Goal: Navigation & Orientation: Find specific page/section

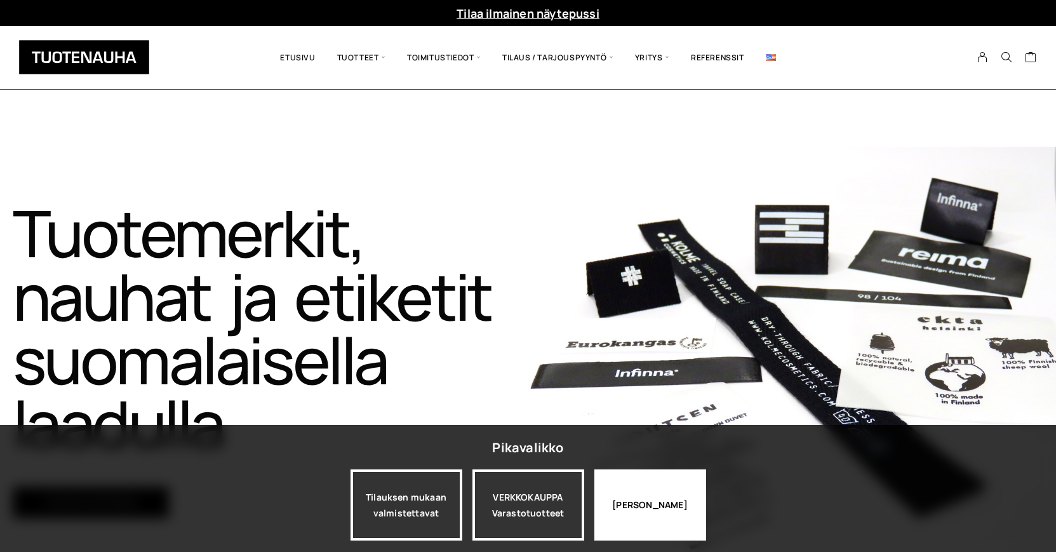
click at [627, 511] on div "Jatka katselua" at bounding box center [650, 504] width 112 height 71
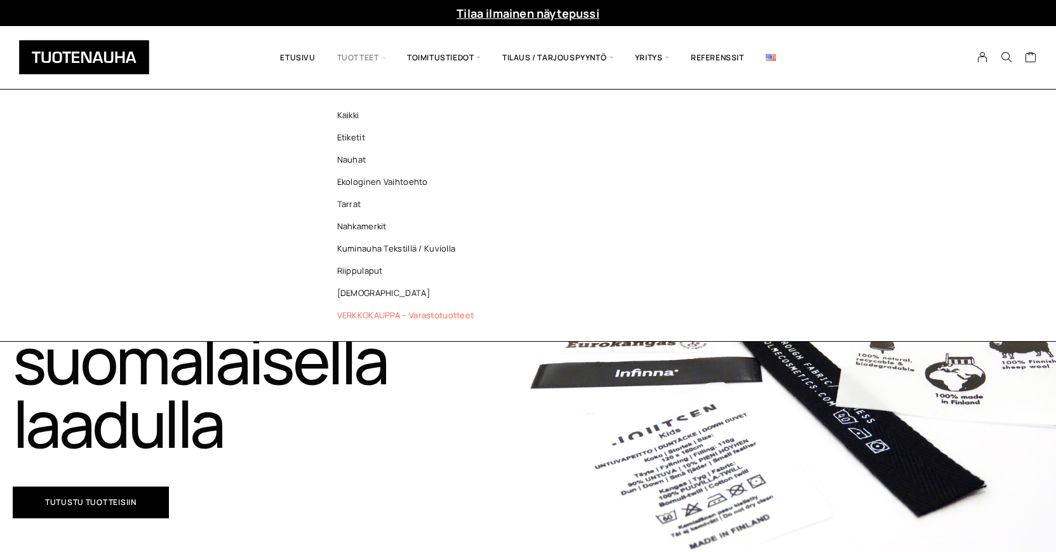
click at [343, 312] on link "VERKKOKAUPPA – Varastotuotteet" at bounding box center [409, 315] width 184 height 22
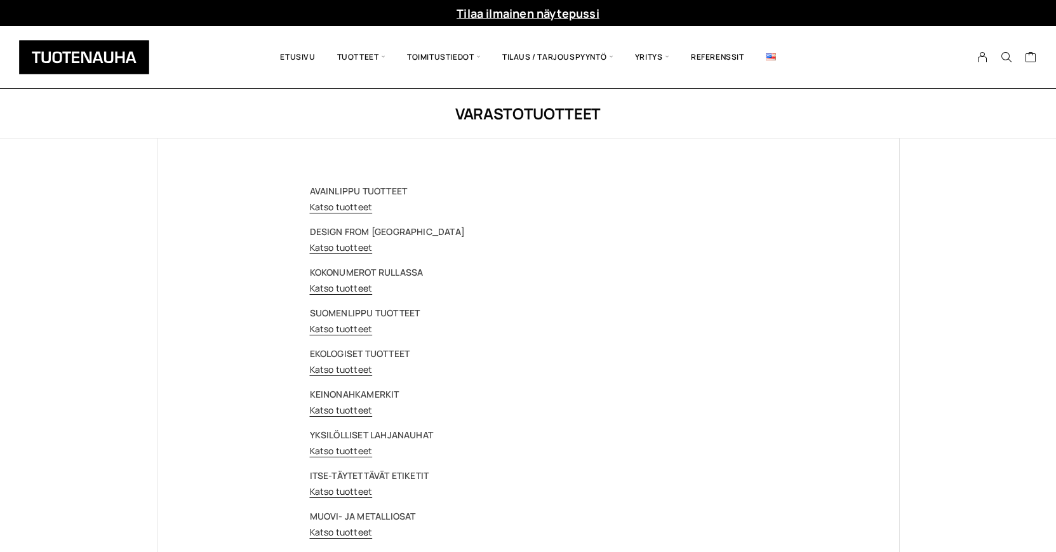
click at [355, 213] on p "AVAINLIPPU TUOTTEET Katso tuotteet" at bounding box center [528, 199] width 437 height 32
click at [365, 206] on link "Katso tuotteet" at bounding box center [341, 207] width 63 height 12
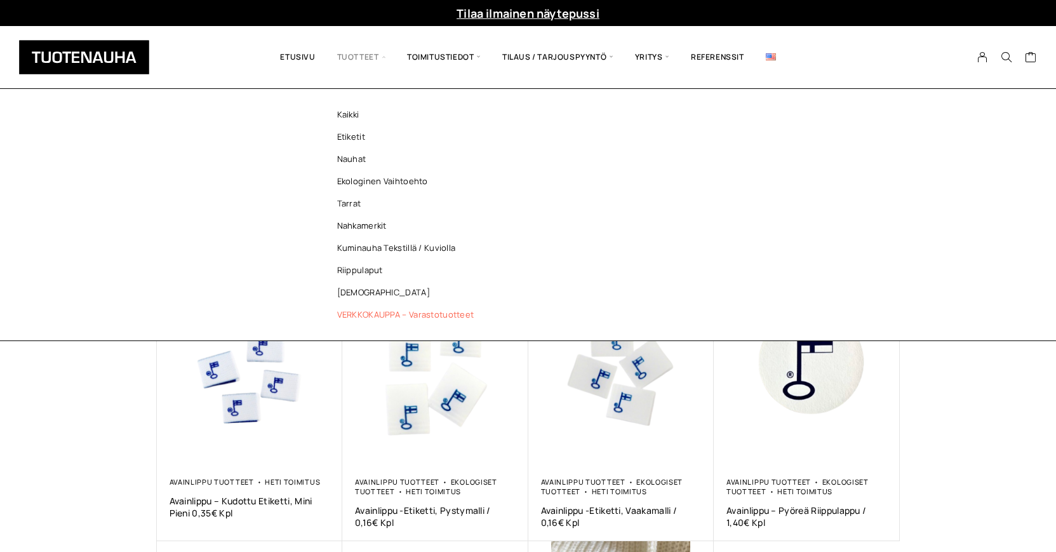
click at [370, 316] on link "VERKKOKAUPPA – Varastotuotteet" at bounding box center [409, 314] width 184 height 22
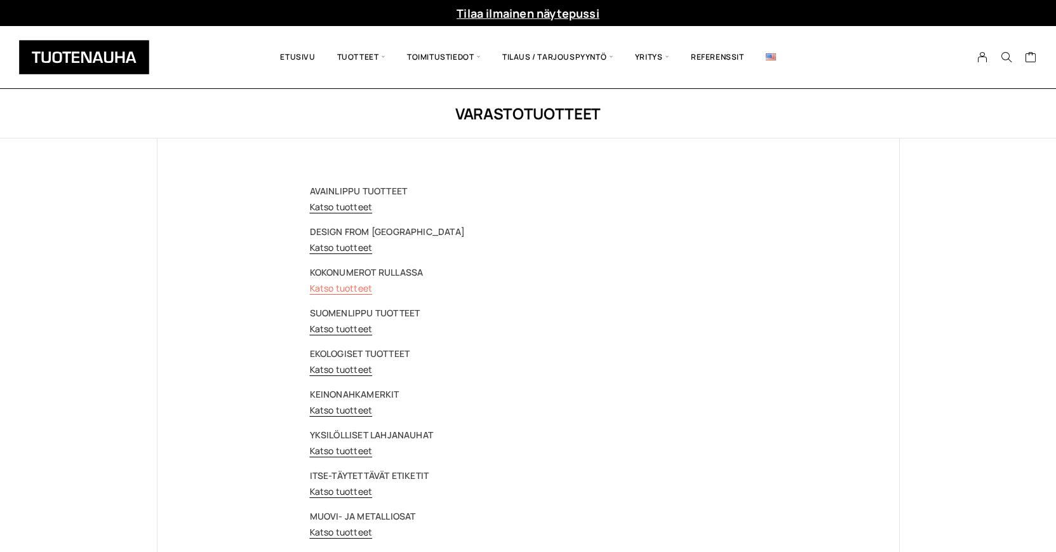
click at [349, 288] on link "Katso tuotteet" at bounding box center [341, 288] width 63 height 12
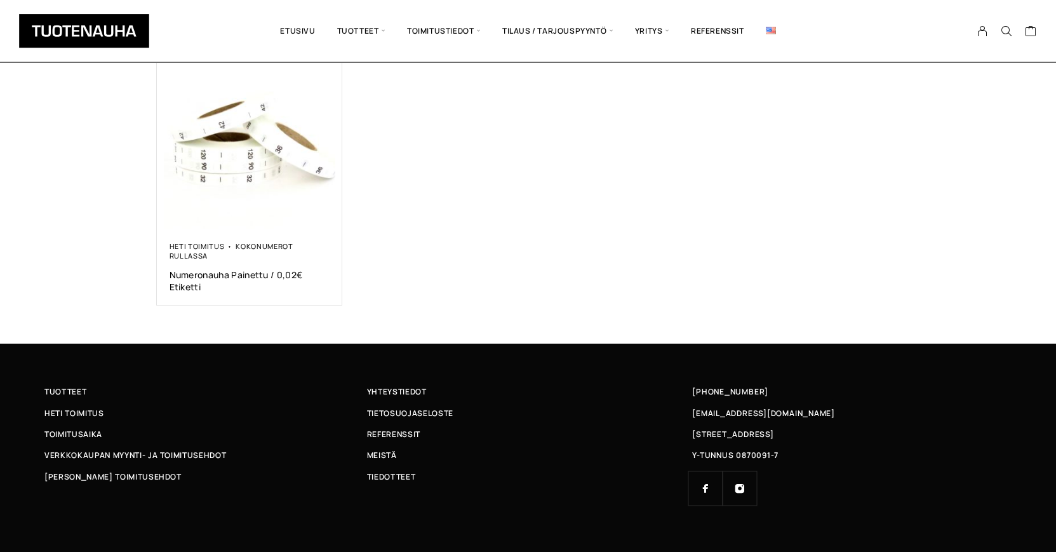
scroll to position [250, 0]
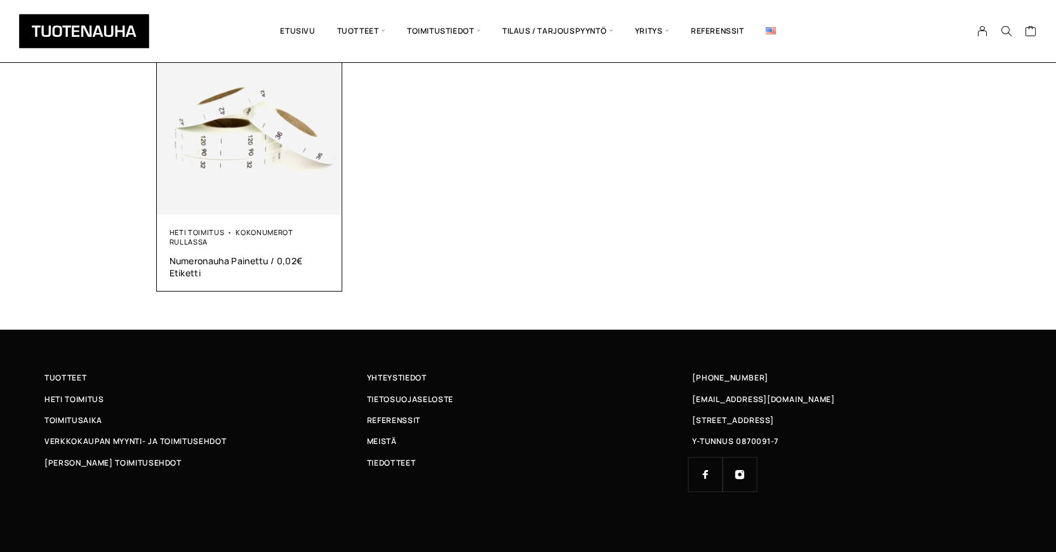
click at [217, 242] on div "Heti toimitus Kokonumerot rullassa" at bounding box center [250, 236] width 161 height 19
click at [232, 262] on span "Numeronauha Painettu / 0,02€ Etiketti" at bounding box center [250, 267] width 161 height 24
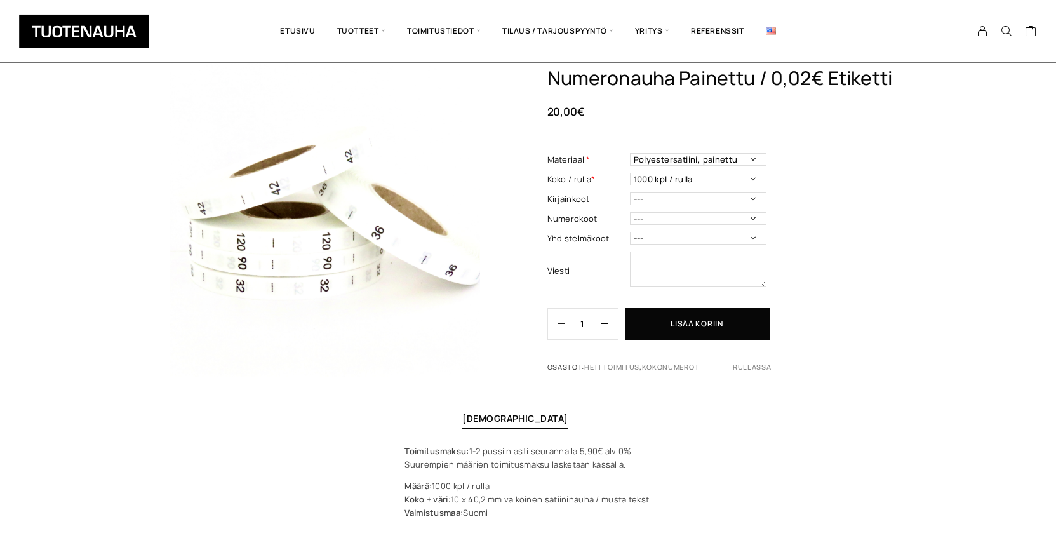
scroll to position [65, 0]
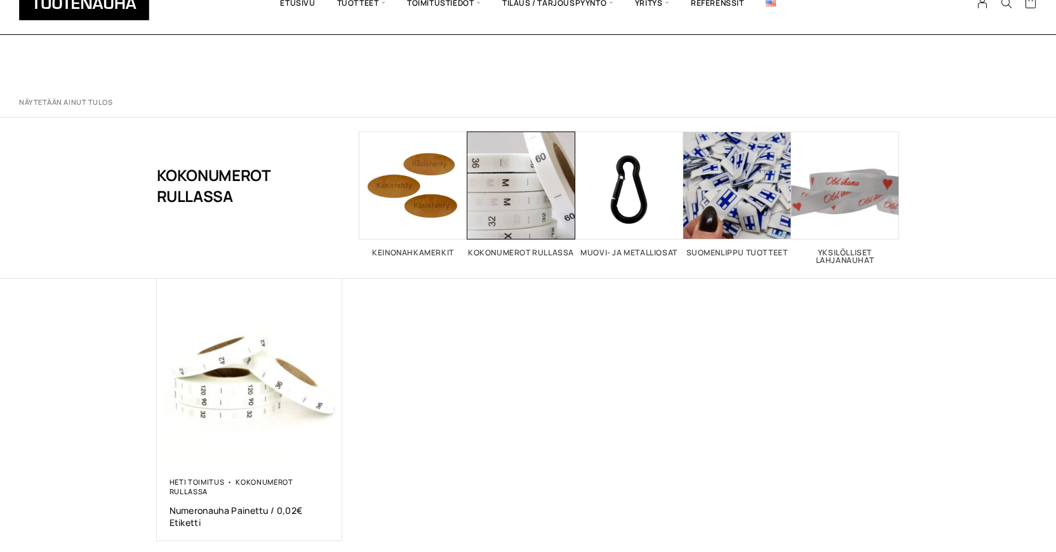
scroll to position [250, 0]
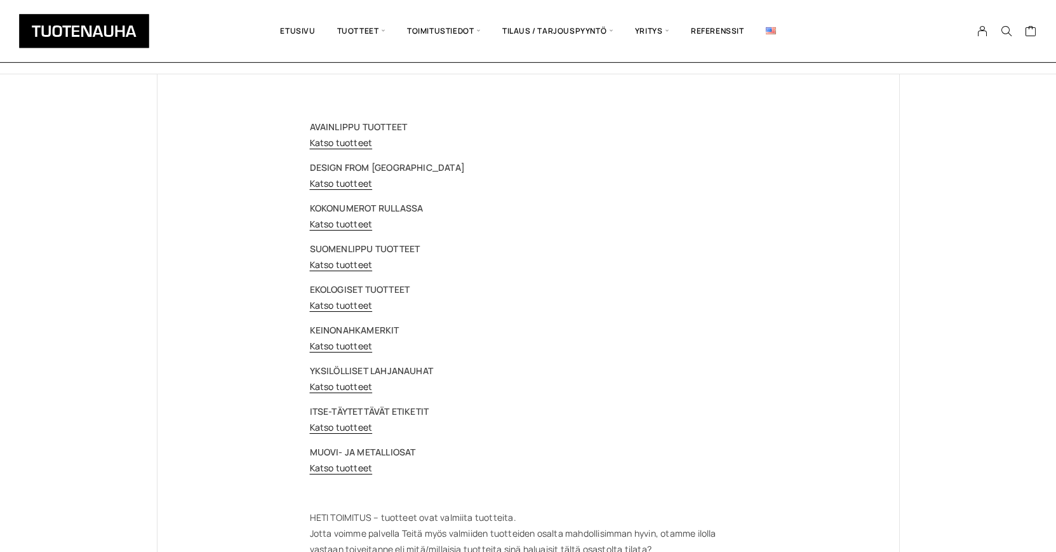
scroll to position [65, 0]
click at [341, 304] on link "Katso tuotteet" at bounding box center [341, 304] width 63 height 12
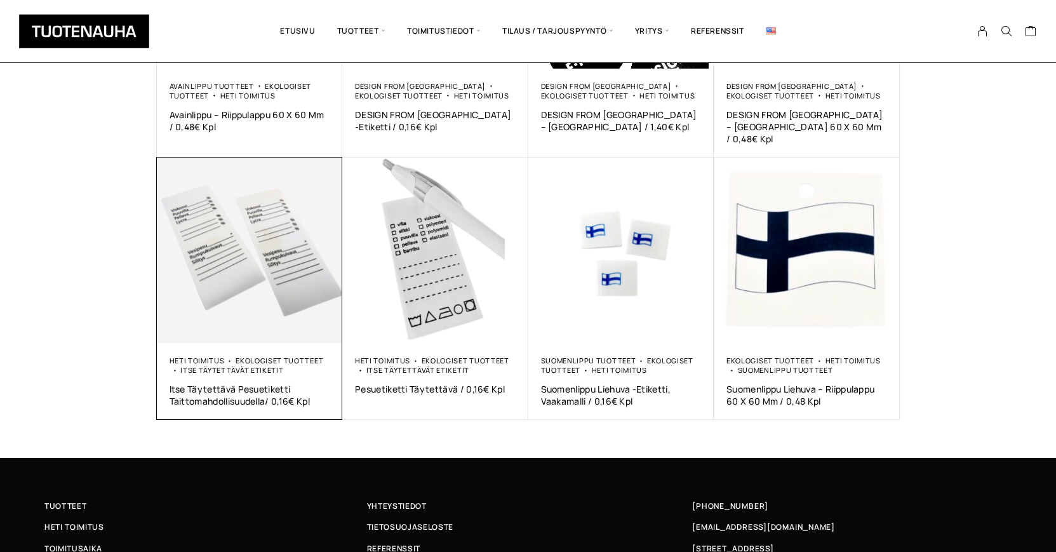
scroll to position [645, 0]
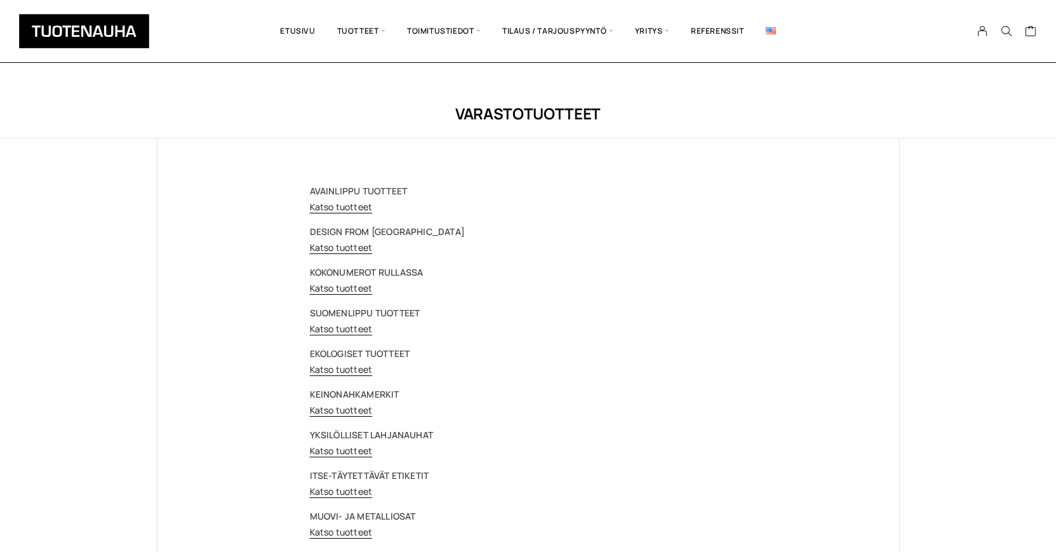
scroll to position [65, 0]
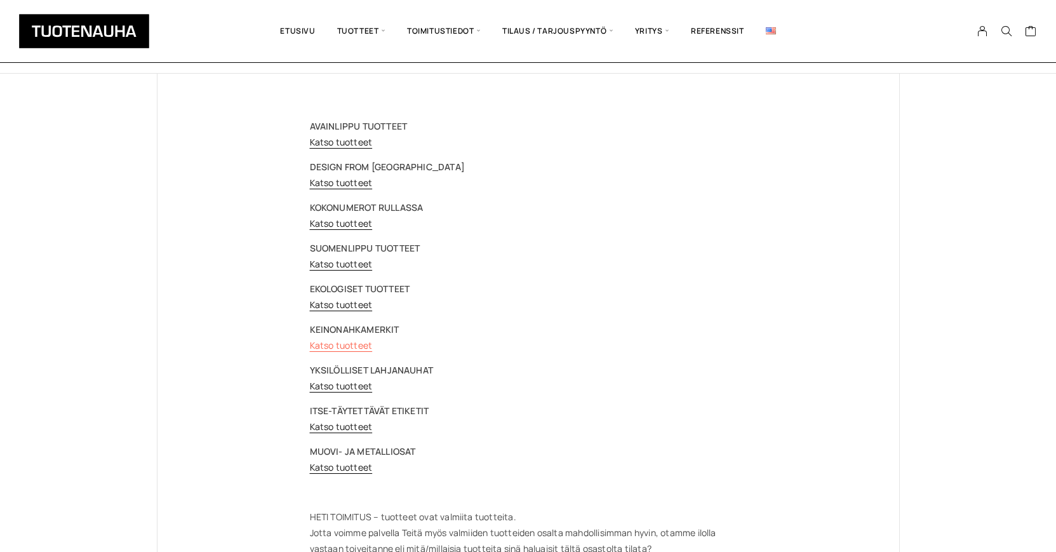
click at [350, 349] on link "Katso tuotteet" at bounding box center [341, 345] width 63 height 12
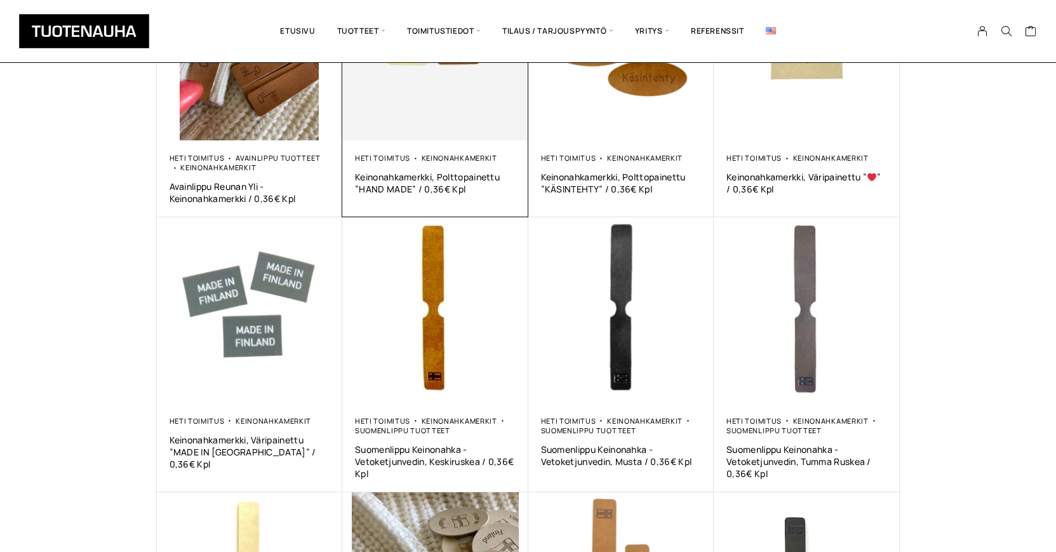
scroll to position [389, 0]
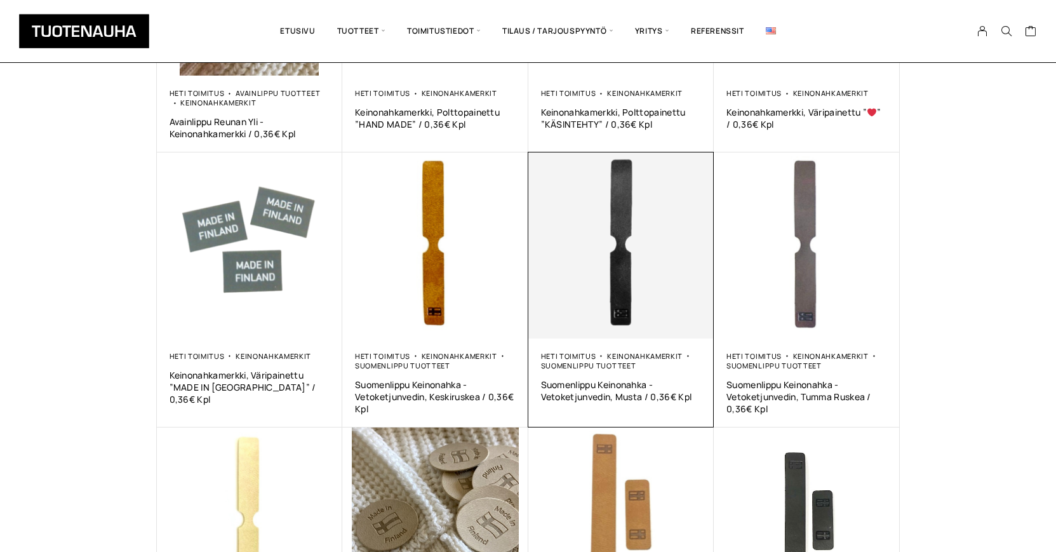
click at [617, 293] on img at bounding box center [621, 245] width 186 height 186
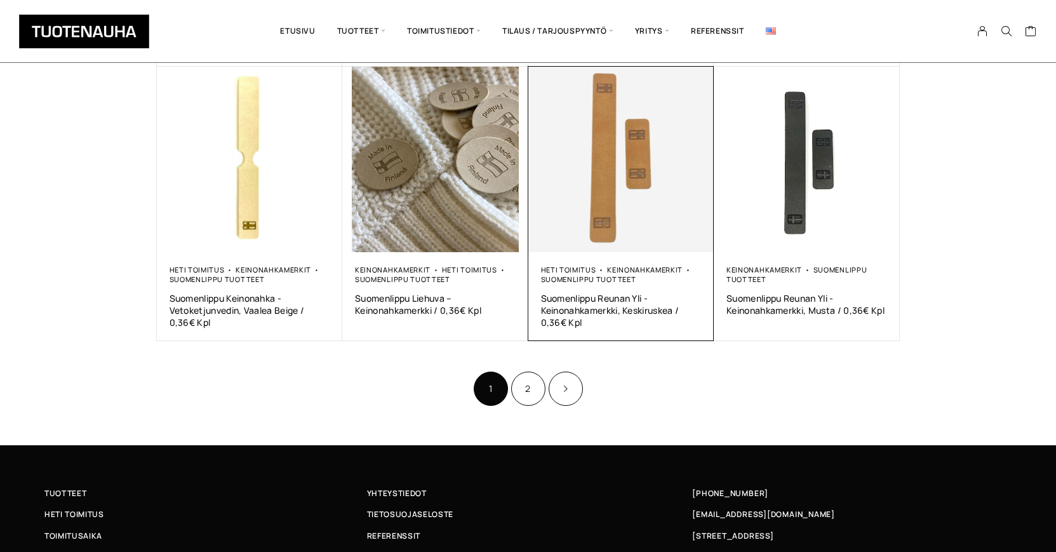
scroll to position [865, 0]
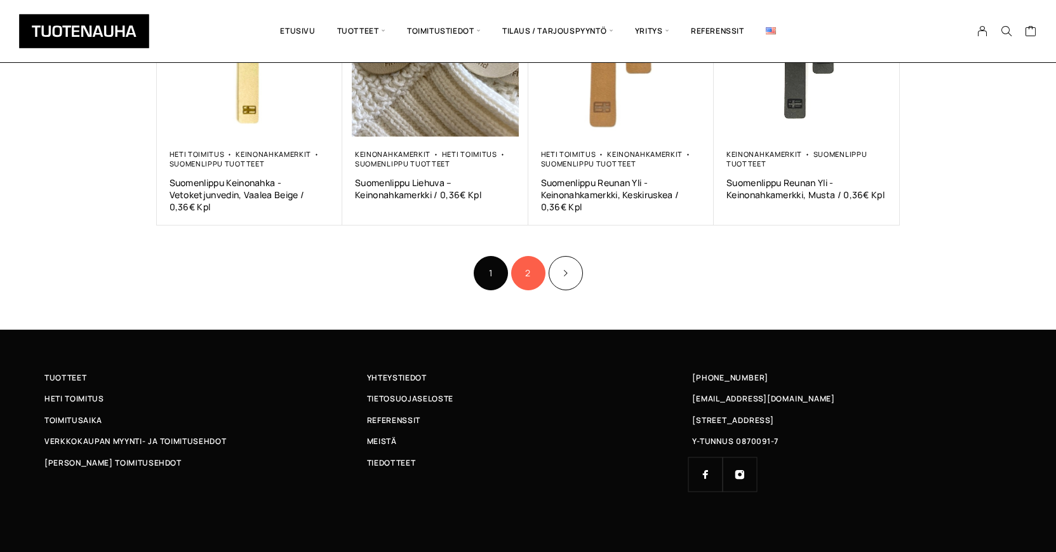
click at [528, 277] on link "2" at bounding box center [528, 273] width 34 height 34
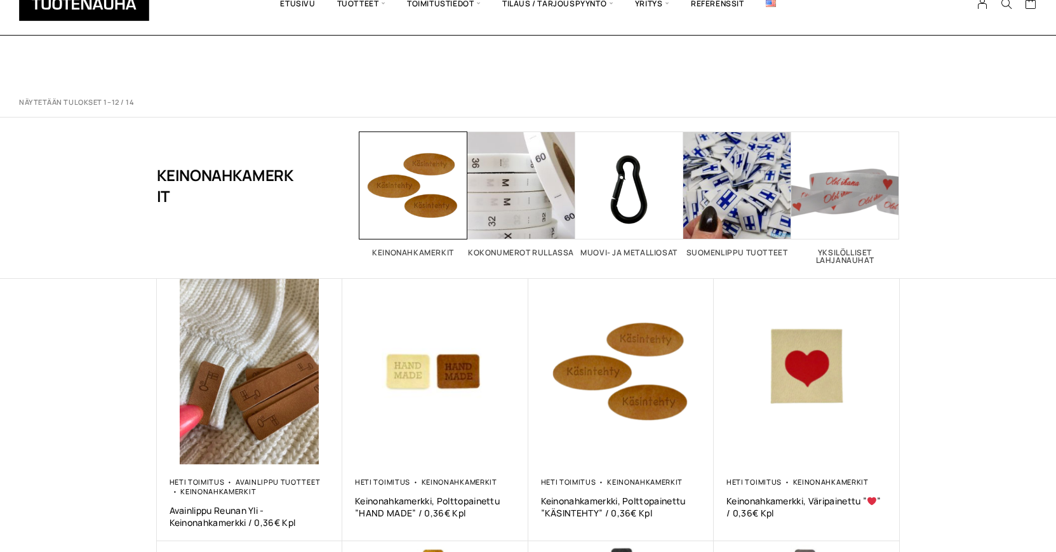
scroll to position [865, 0]
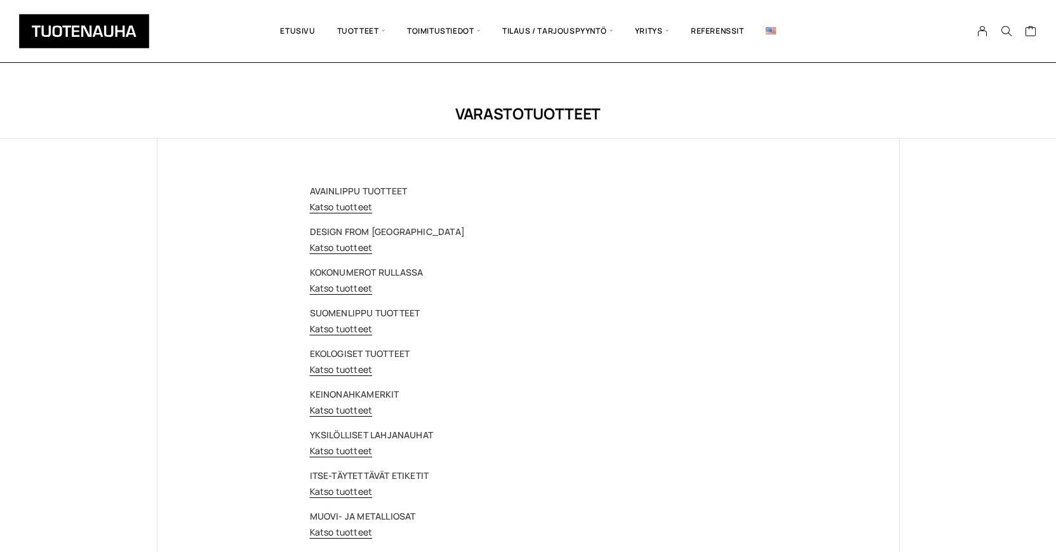
scroll to position [65, 0]
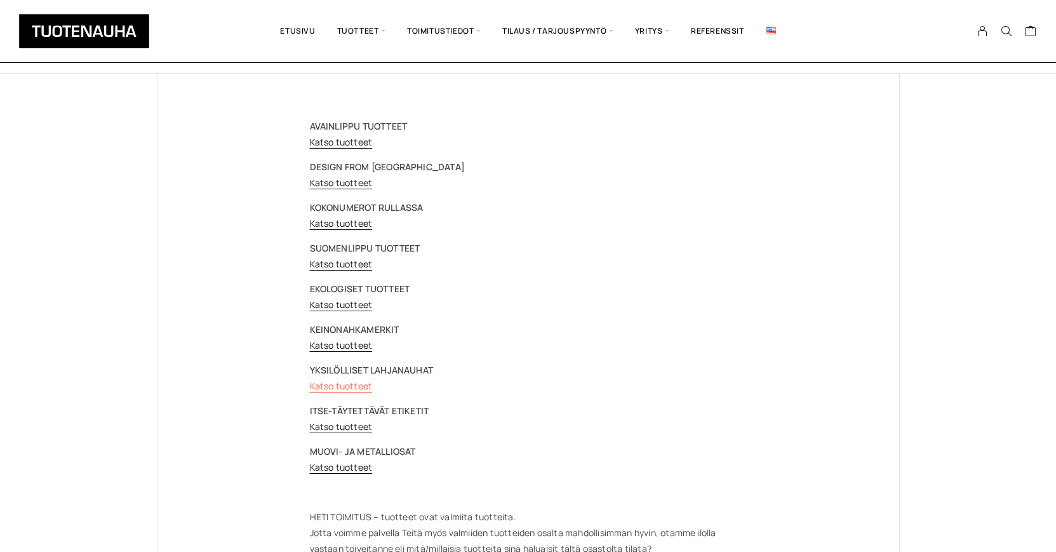
click at [344, 386] on link "Katso tuotteet" at bounding box center [341, 386] width 63 height 12
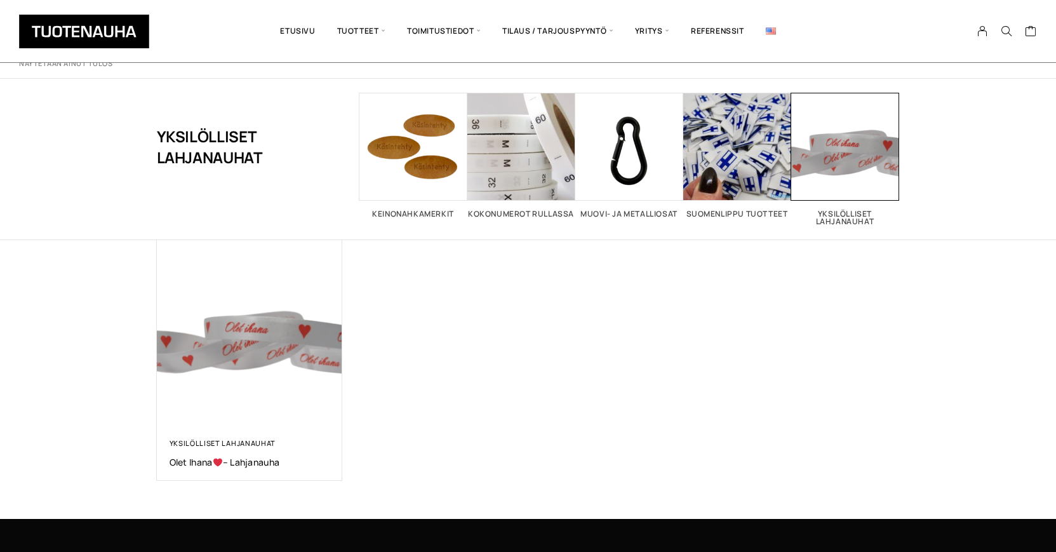
scroll to position [130, 0]
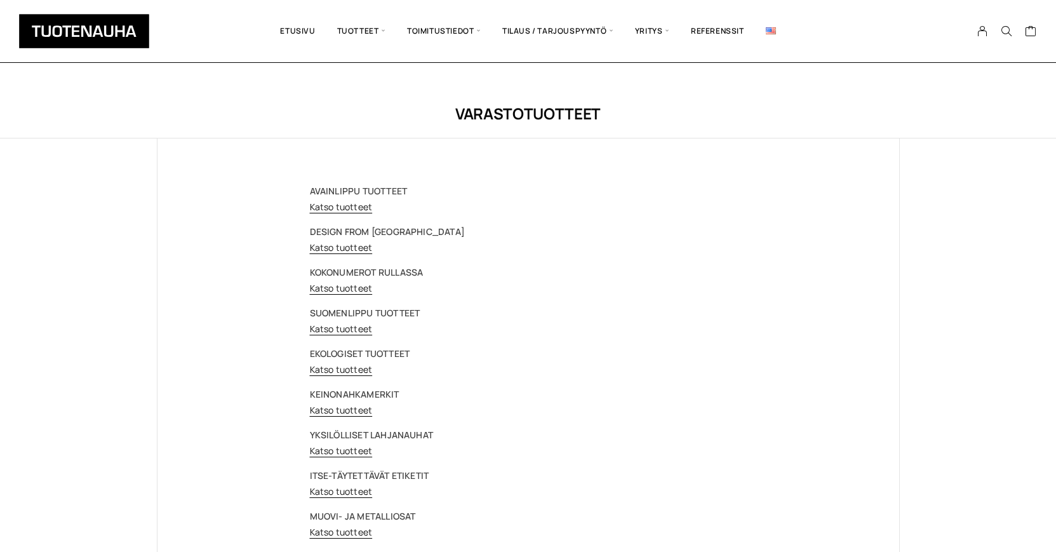
scroll to position [65, 0]
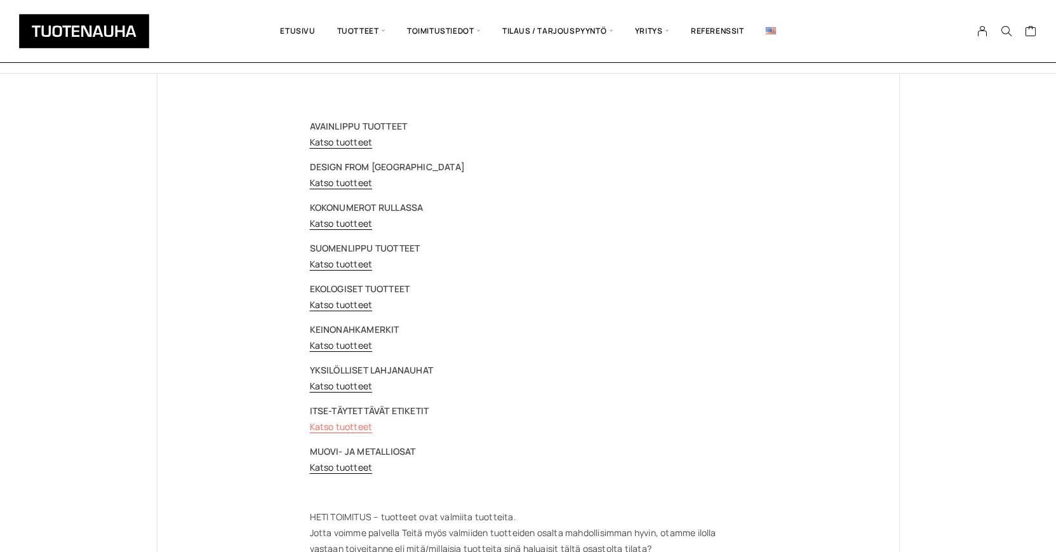
click at [342, 429] on link "Katso tuotteet" at bounding box center [341, 426] width 63 height 12
click at [335, 465] on link "Katso tuotteet" at bounding box center [341, 467] width 63 height 12
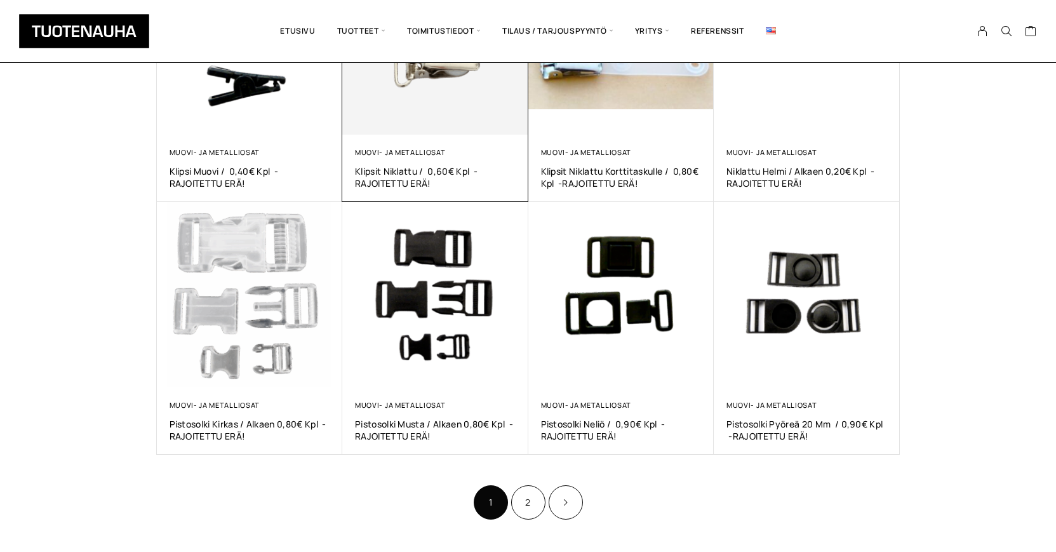
scroll to position [648, 0]
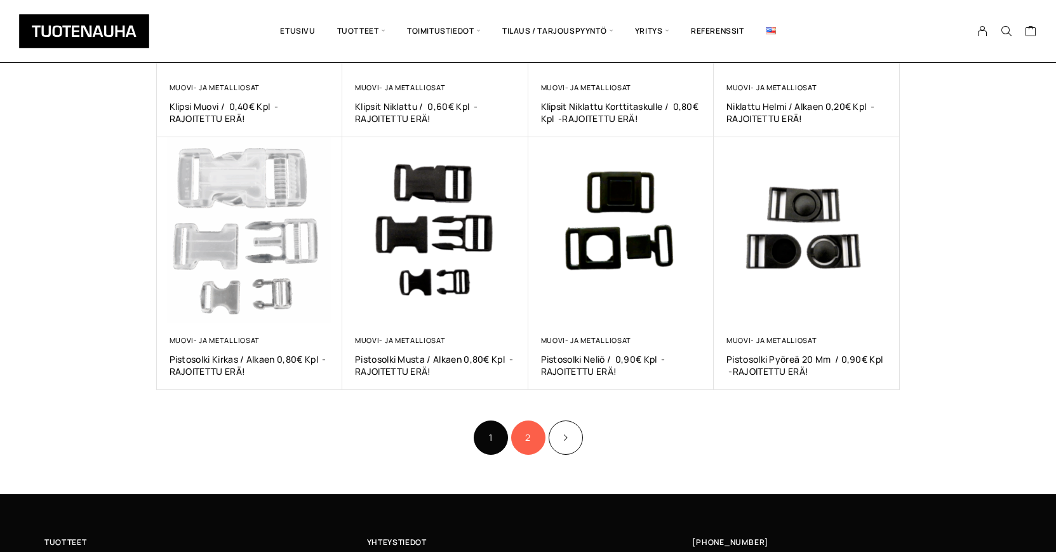
click at [526, 436] on link "2" at bounding box center [528, 437] width 34 height 34
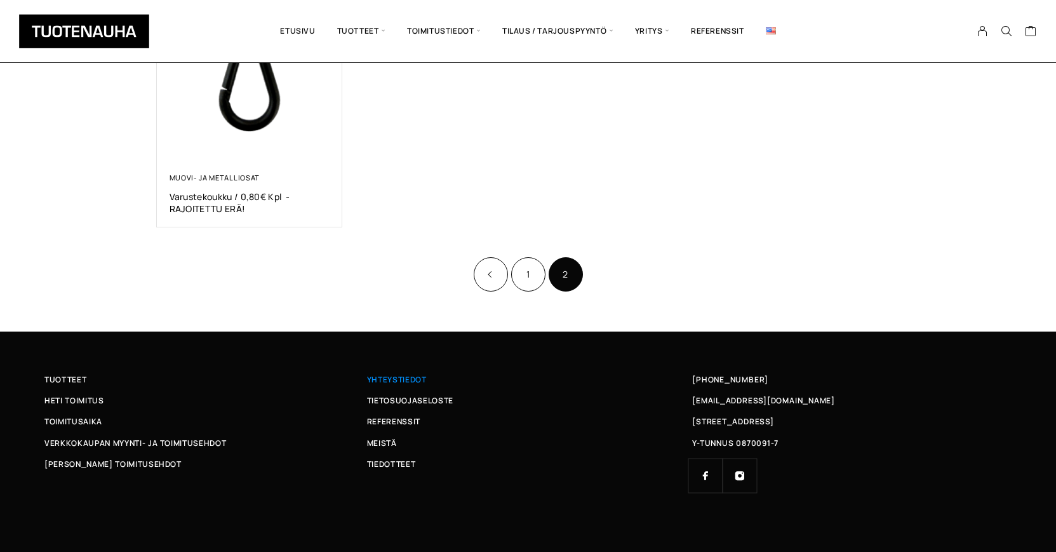
scroll to position [559, 0]
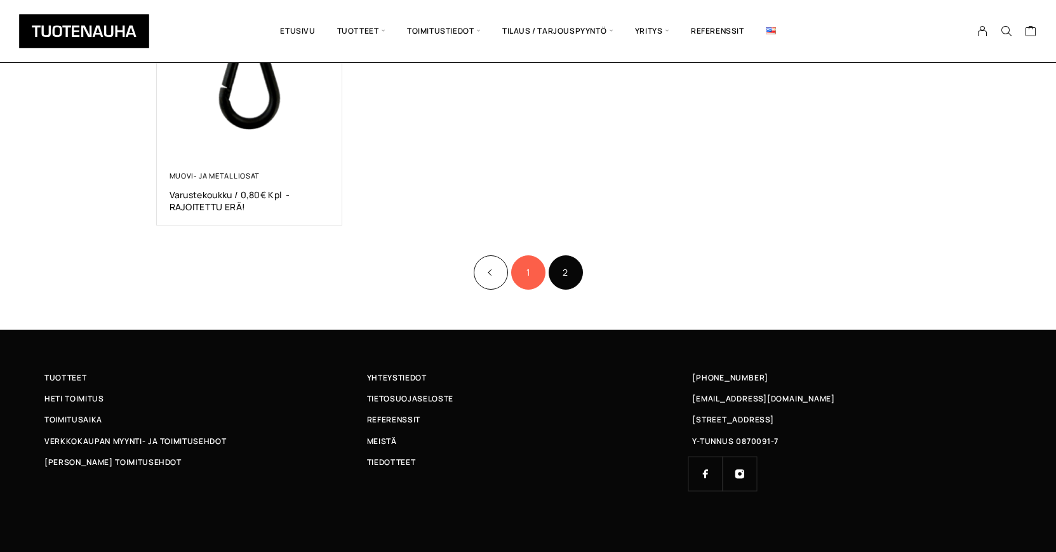
click at [523, 273] on link "1" at bounding box center [528, 272] width 34 height 34
